Goal: Task Accomplishment & Management: Manage account settings

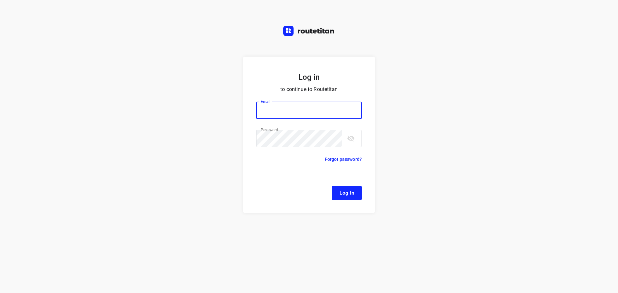
type input "[EMAIL_ADDRESS][DOMAIN_NAME]"
click at [354, 190] on button "Log In" at bounding box center [347, 193] width 30 height 14
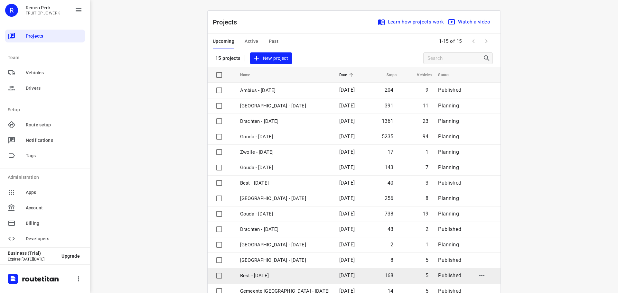
click at [256, 279] on p "Best - [DATE]" at bounding box center [285, 275] width 90 height 7
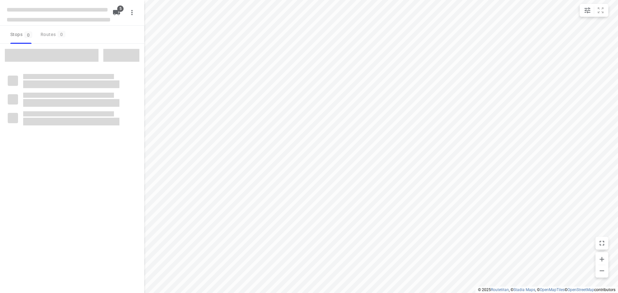
checkbox input "true"
